Goal: Navigation & Orientation: Find specific page/section

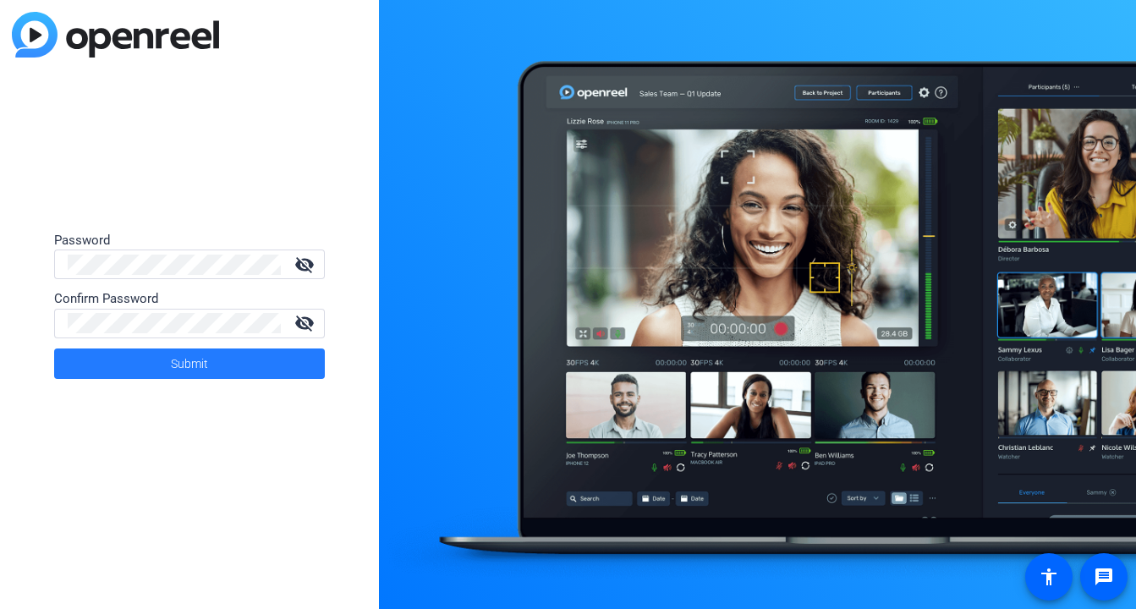
click at [157, 362] on span at bounding box center [189, 363] width 271 height 41
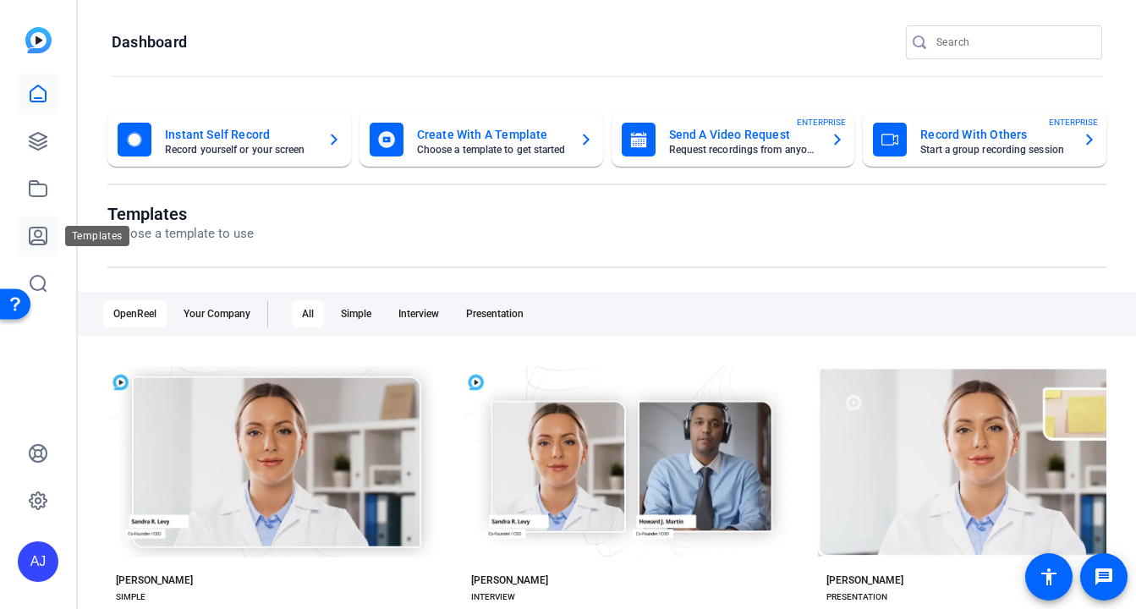
click at [36, 246] on link at bounding box center [38, 236] width 41 height 41
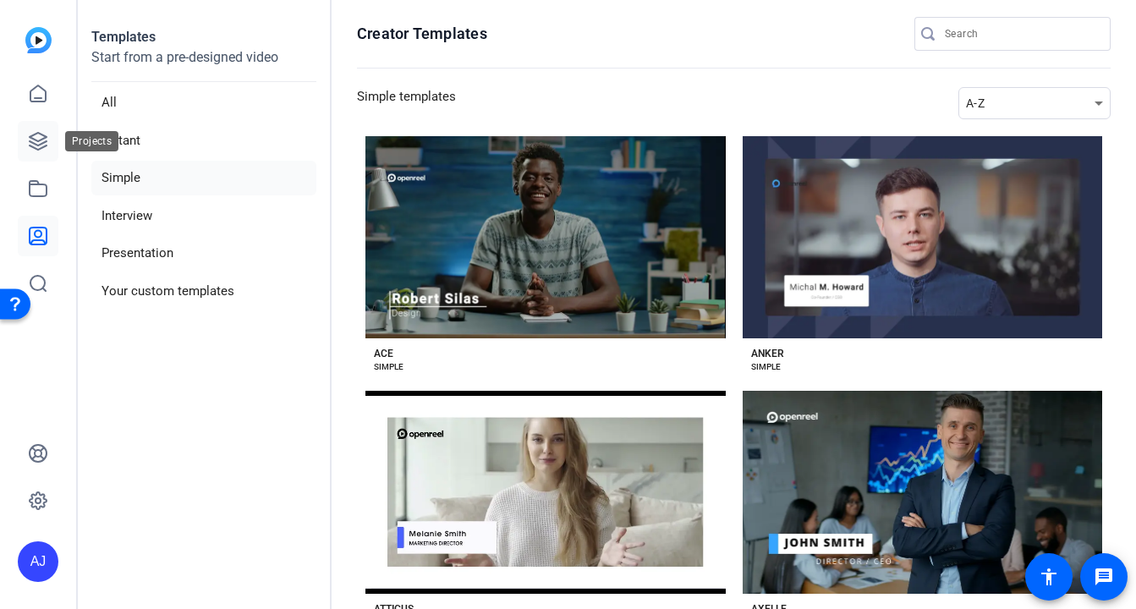
click at [34, 148] on icon at bounding box center [38, 141] width 17 height 17
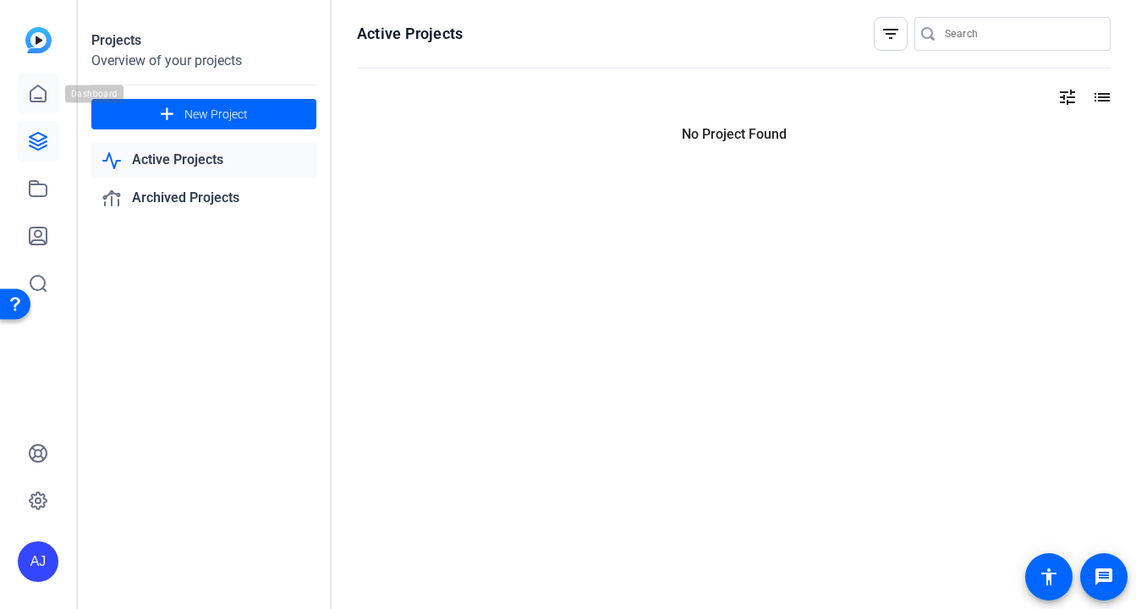
click at [41, 108] on link at bounding box center [38, 94] width 41 height 41
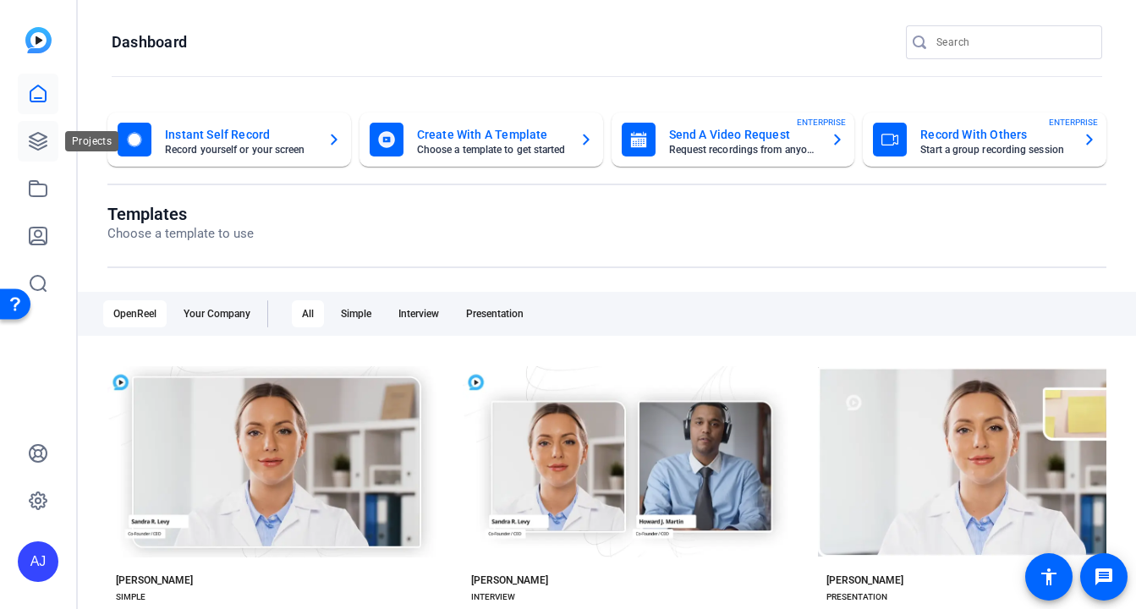
click at [45, 144] on icon at bounding box center [38, 141] width 20 height 20
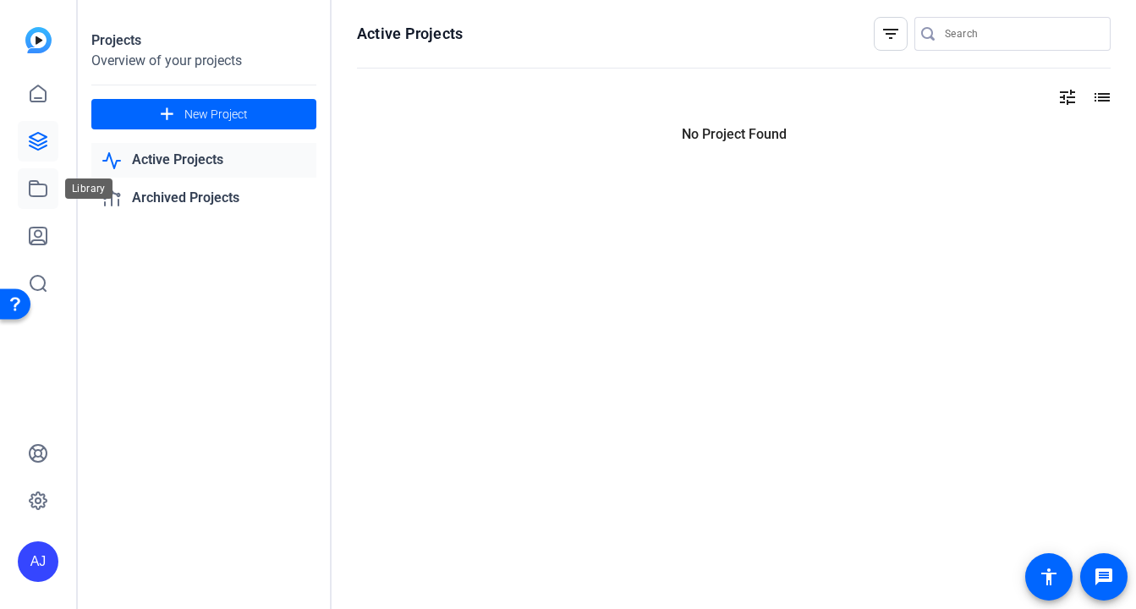
click at [39, 180] on icon at bounding box center [38, 188] width 20 height 20
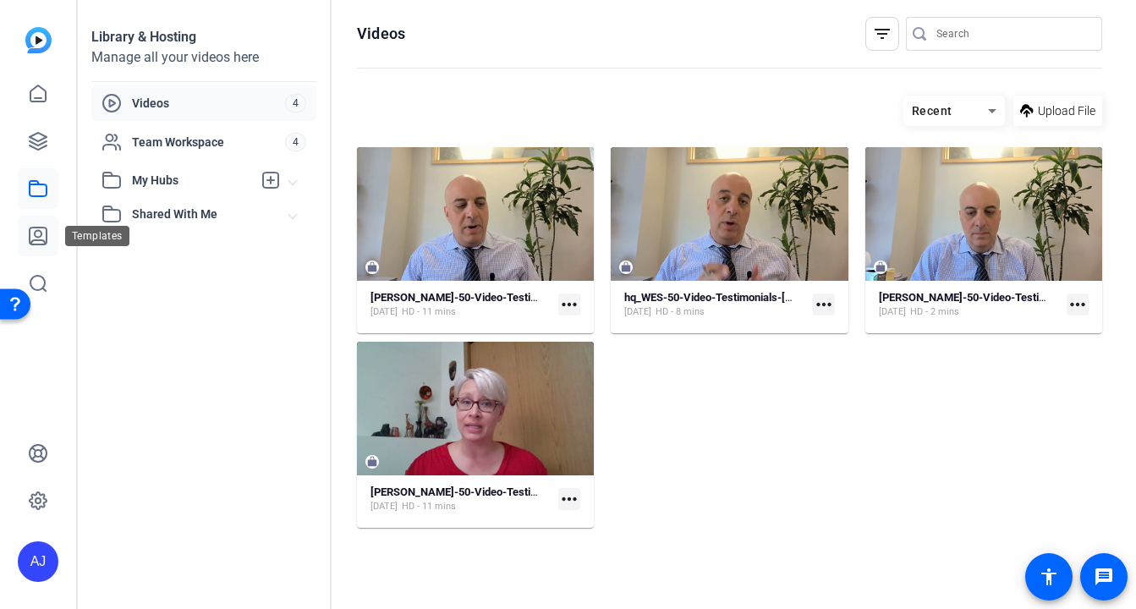
click at [36, 225] on link at bounding box center [38, 236] width 41 height 41
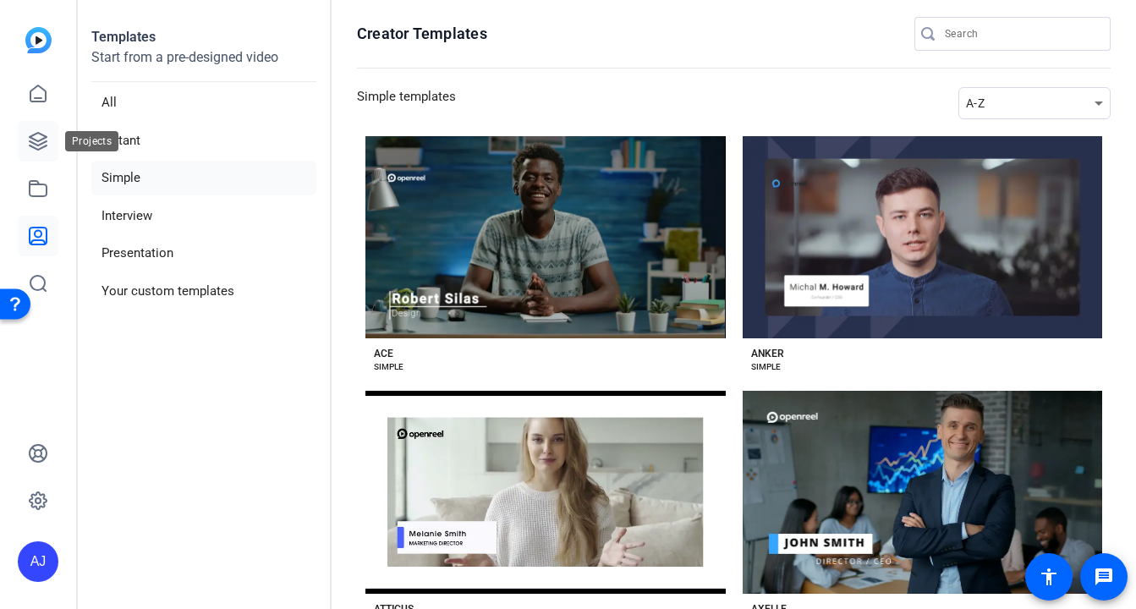
click at [32, 134] on icon at bounding box center [38, 141] width 20 height 20
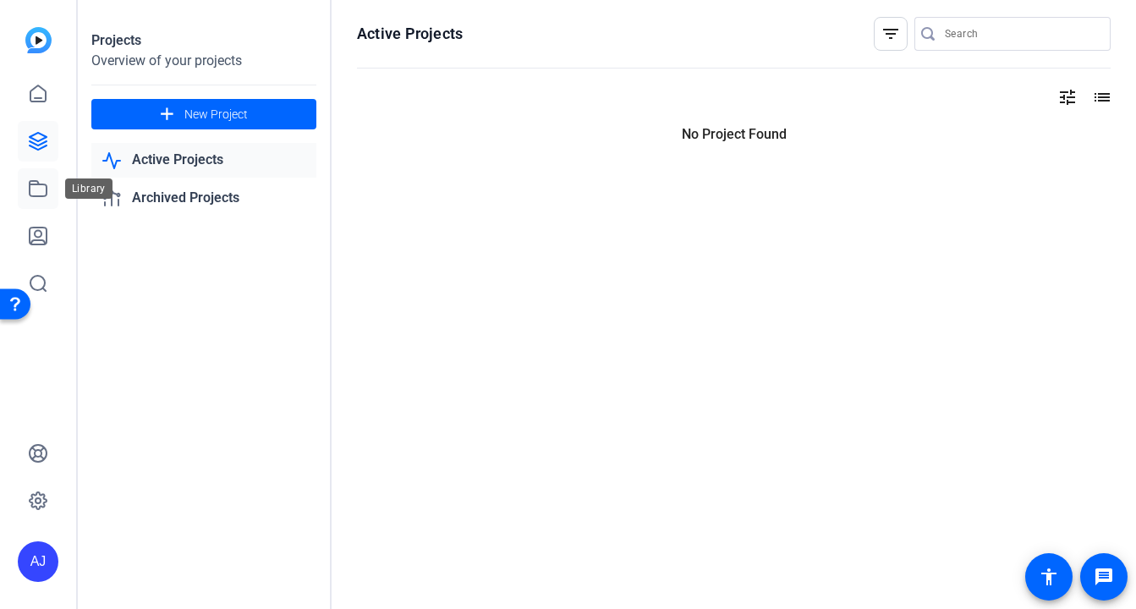
click at [33, 192] on icon at bounding box center [38, 188] width 20 height 20
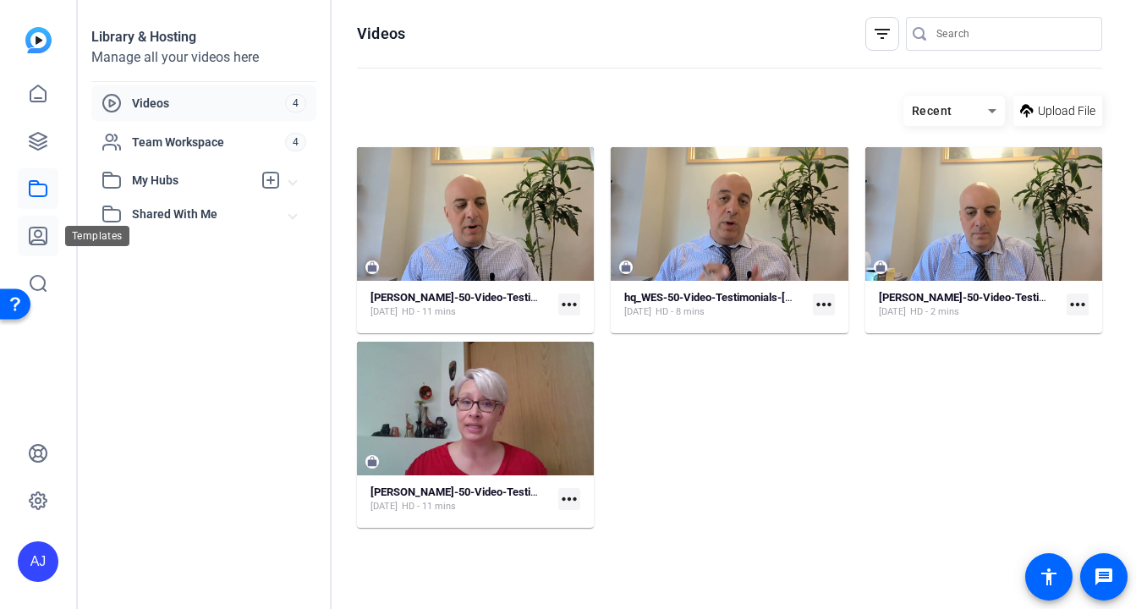
click at [32, 244] on icon at bounding box center [38, 236] width 17 height 17
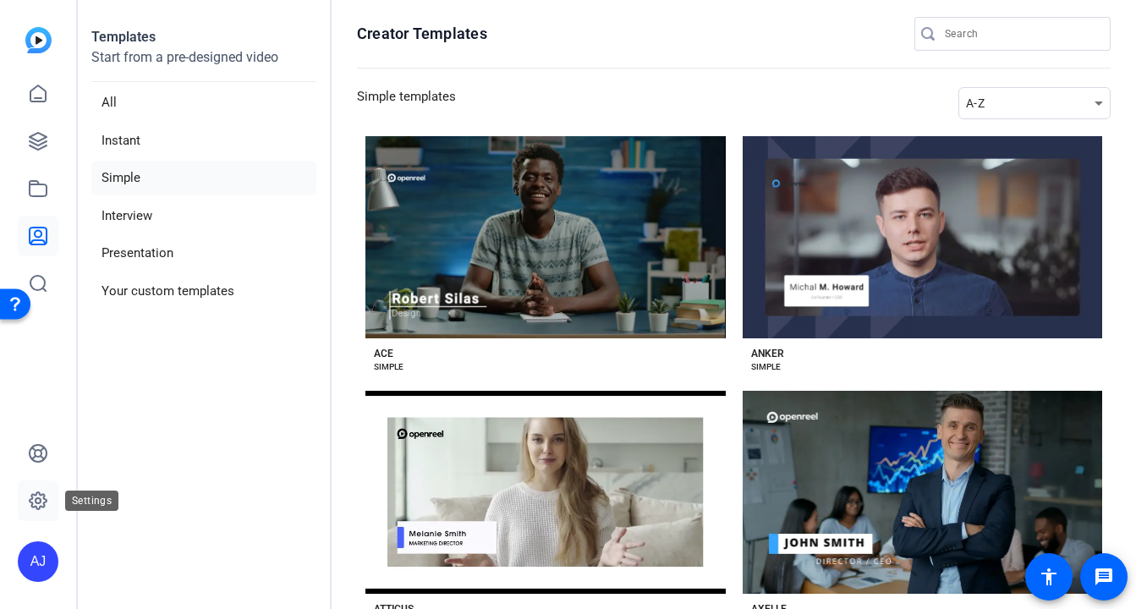
click at [36, 495] on icon at bounding box center [38, 500] width 17 height 17
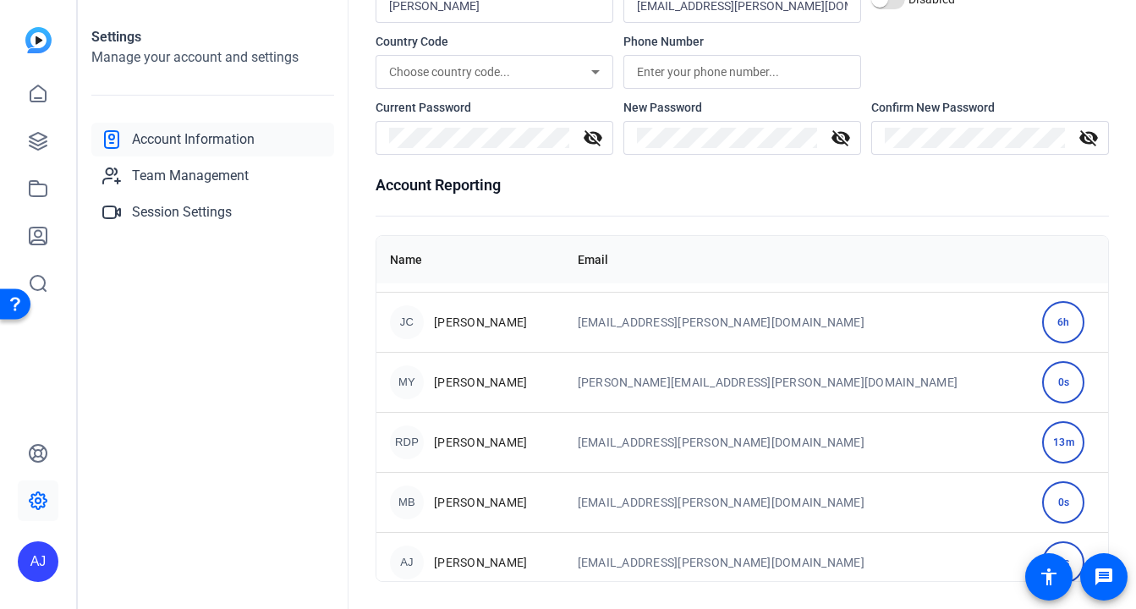
scroll to position [346, 0]
